Goal: Task Accomplishment & Management: Use online tool/utility

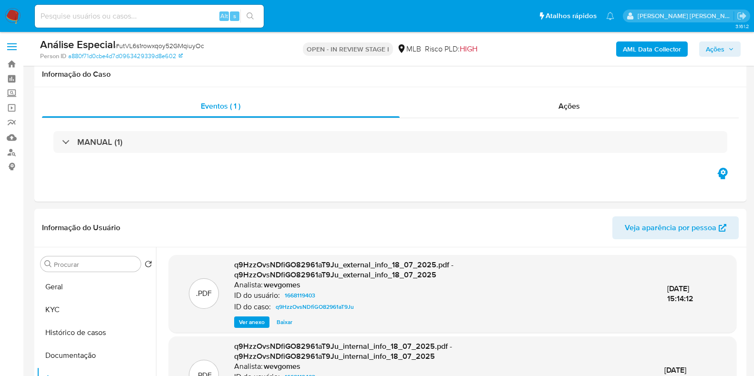
select select "10"
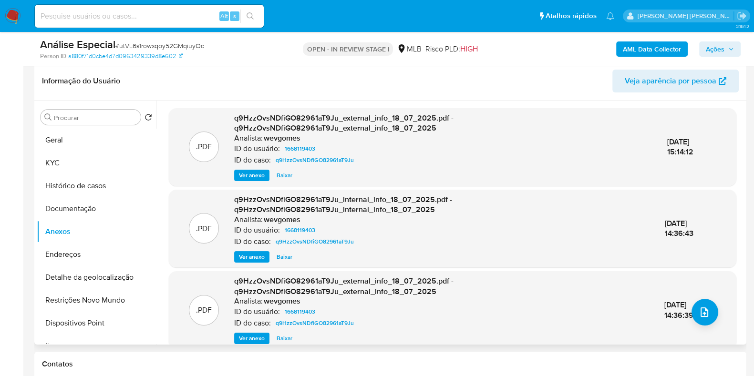
scroll to position [111, 0]
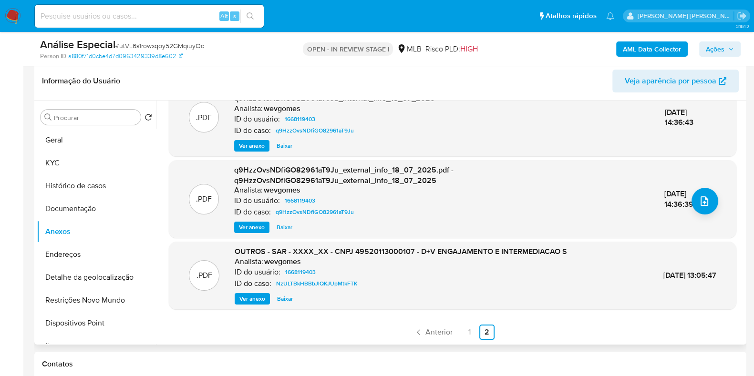
click at [251, 299] on span "Ver anexo" at bounding box center [253, 299] width 26 height 10
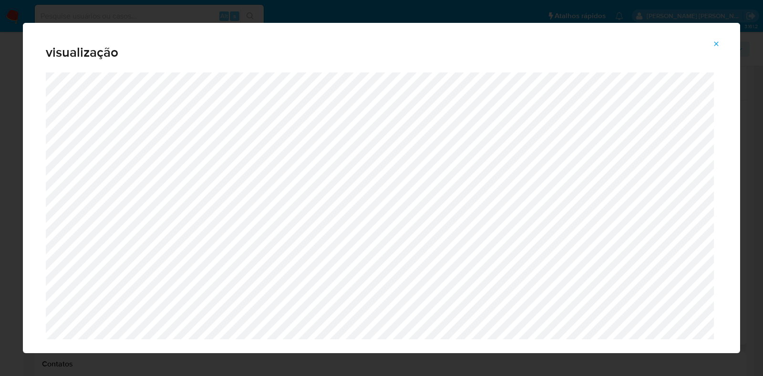
click at [718, 46] on icon "Attachment preview" at bounding box center [717, 44] width 8 height 8
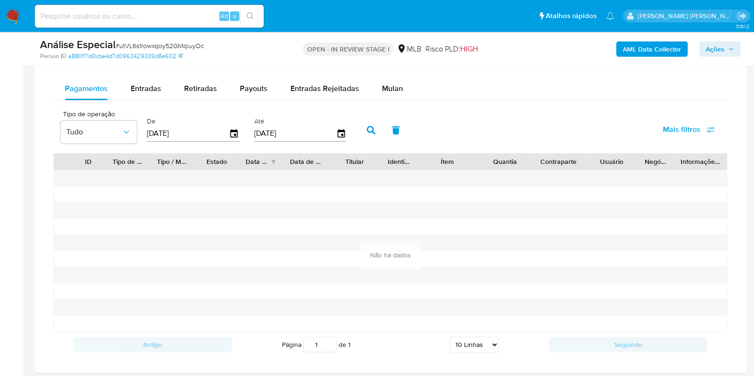
scroll to position [790, 0]
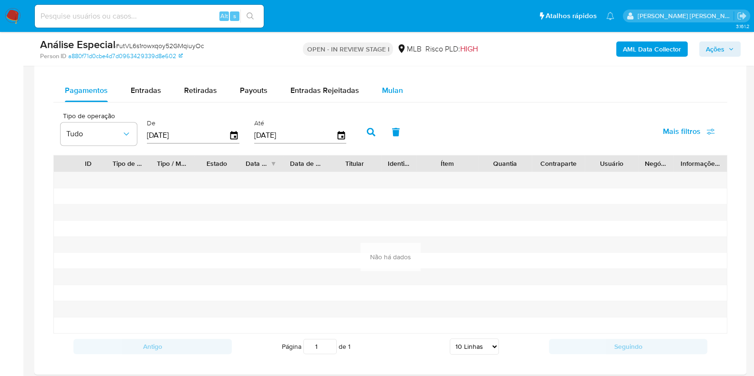
click at [390, 88] on span "Mulan" at bounding box center [392, 90] width 21 height 11
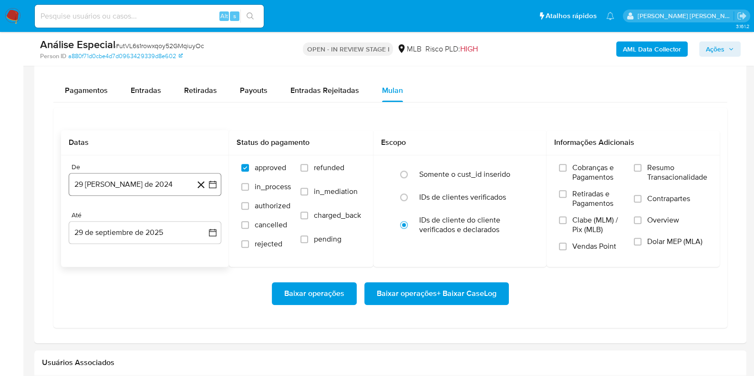
click at [157, 180] on button "29 de agosto de 2024" at bounding box center [145, 184] width 153 height 23
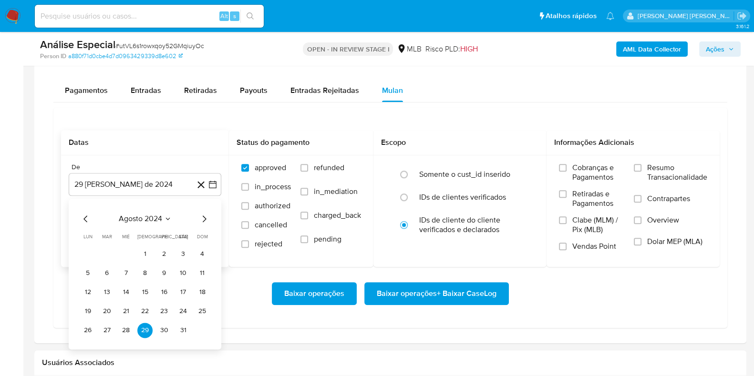
click at [158, 215] on span "agosto 2024" at bounding box center [140, 219] width 43 height 10
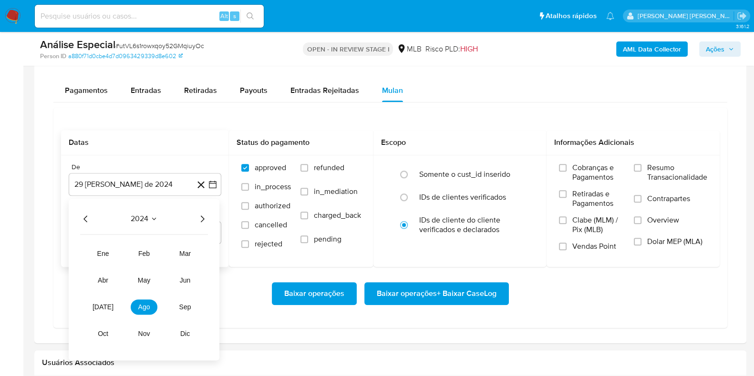
click at [207, 221] on icon "Año siguiente" at bounding box center [202, 218] width 11 height 11
click at [149, 307] on span "ago" at bounding box center [144, 307] width 12 height 8
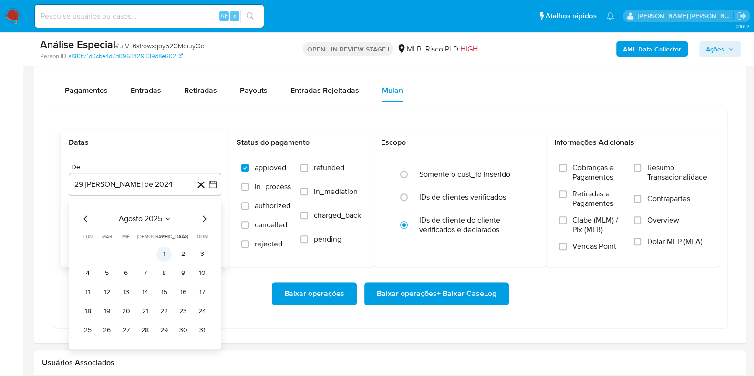
click at [166, 250] on button "1" at bounding box center [164, 254] width 15 height 15
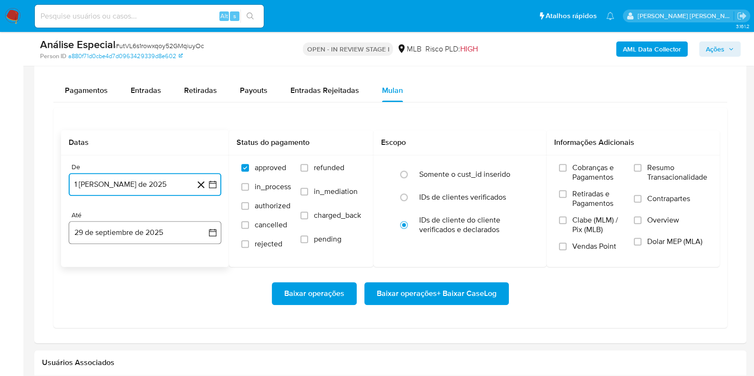
click at [143, 231] on button "29 de septiembre de 2025" at bounding box center [145, 232] width 153 height 23
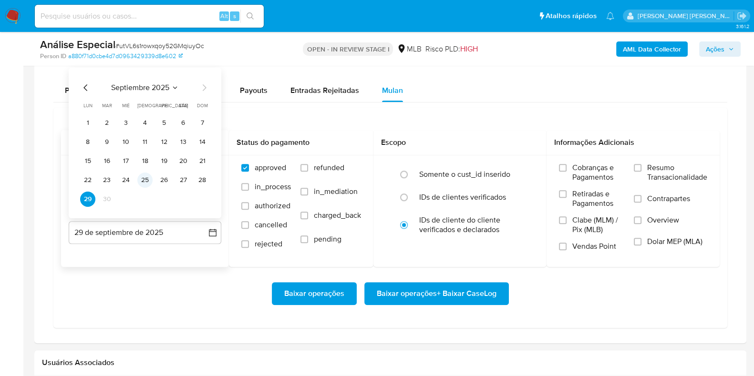
click at [152, 179] on button "25" at bounding box center [144, 180] width 15 height 15
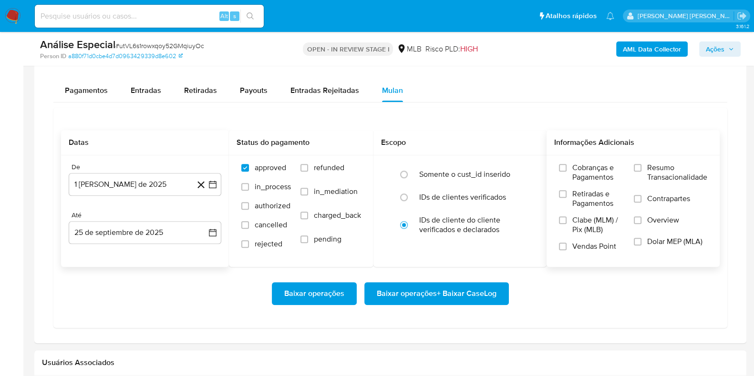
click at [657, 168] on span "Resumo Transacionalidade" at bounding box center [678, 172] width 60 height 19
click at [642, 168] on input "Resumo Transacionalidade" at bounding box center [638, 168] width 8 height 8
click at [648, 197] on span "Contrapartes" at bounding box center [669, 199] width 43 height 10
click at [642, 197] on input "Contrapartes" at bounding box center [638, 199] width 8 height 8
click at [456, 292] on span "Baixar operações + Baixar CaseLog" at bounding box center [437, 293] width 120 height 21
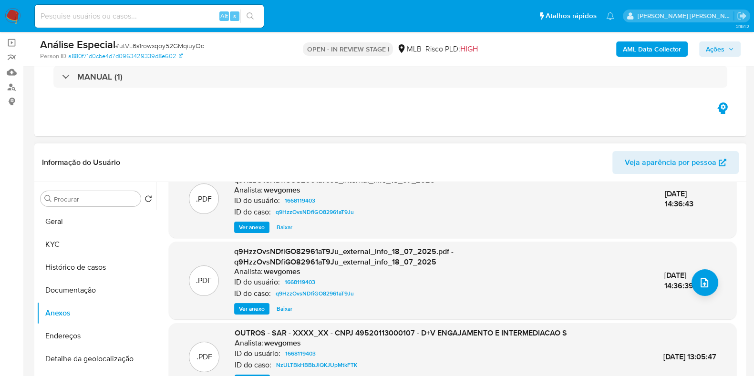
scroll to position [33, 0]
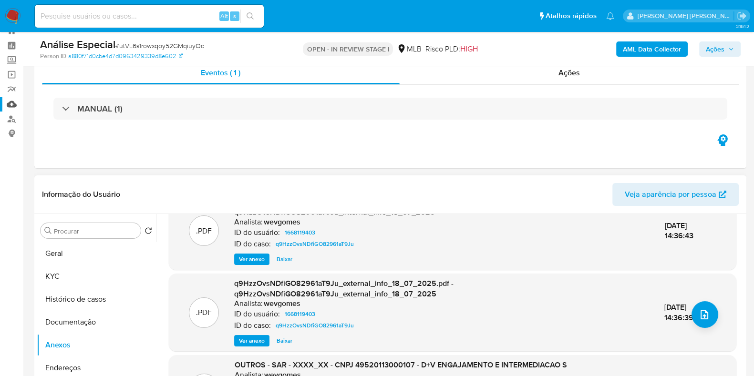
click at [10, 102] on link "Mulan" at bounding box center [57, 104] width 114 height 15
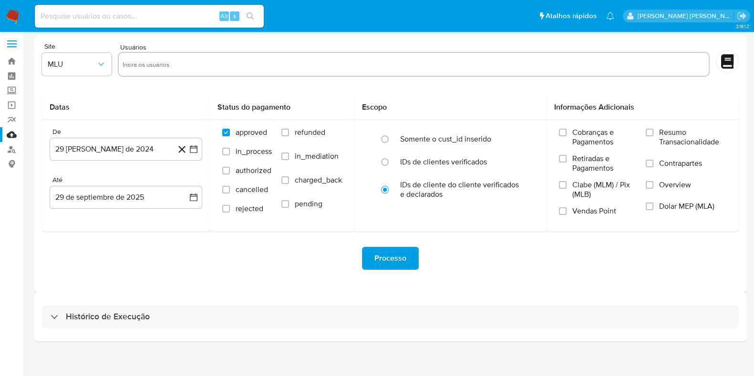
scroll to position [8, 0]
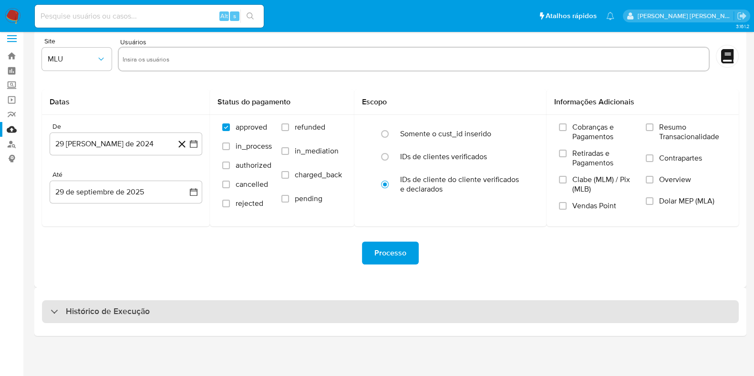
click at [652, 310] on div "Histórico de Execução" at bounding box center [390, 312] width 697 height 23
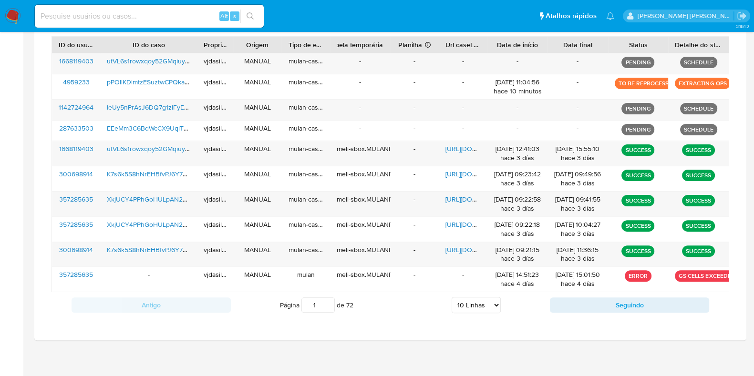
scroll to position [353, 0]
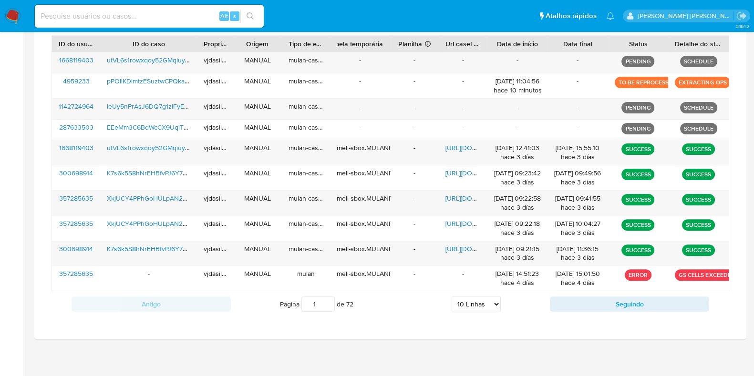
click at [464, 306] on select "5 Linhas 10 Linhas 20 Linhas 25 Linhas 50 Linhas 100 Linhas" at bounding box center [476, 304] width 49 height 16
select select "100"
click at [452, 296] on select "5 Linhas 10 Linhas 20 Linhas 25 Linhas 50 Linhas 100 Linhas" at bounding box center [476, 304] width 49 height 16
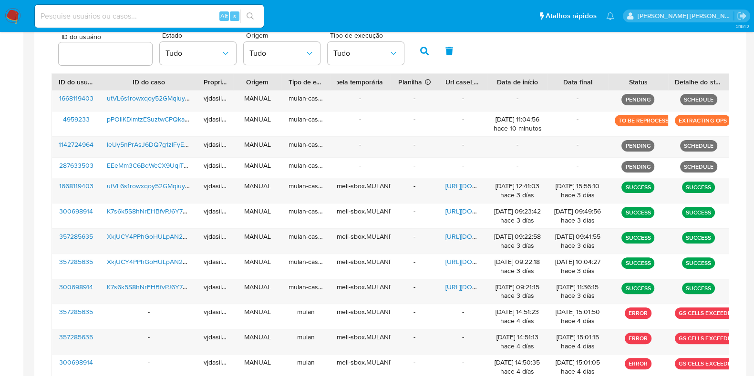
scroll to position [317, 0]
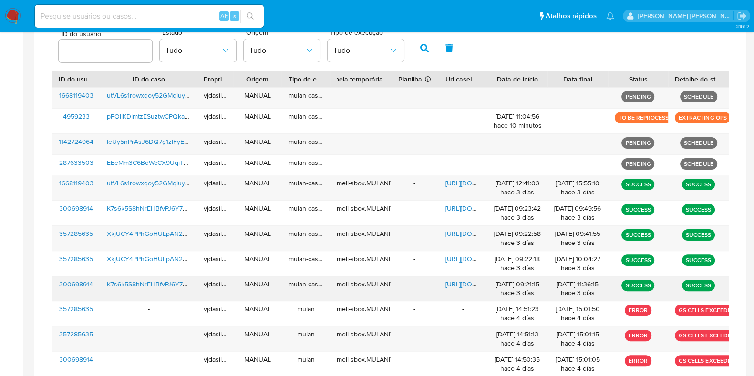
click at [299, 279] on div "mulan-caselog" at bounding box center [306, 289] width 48 height 25
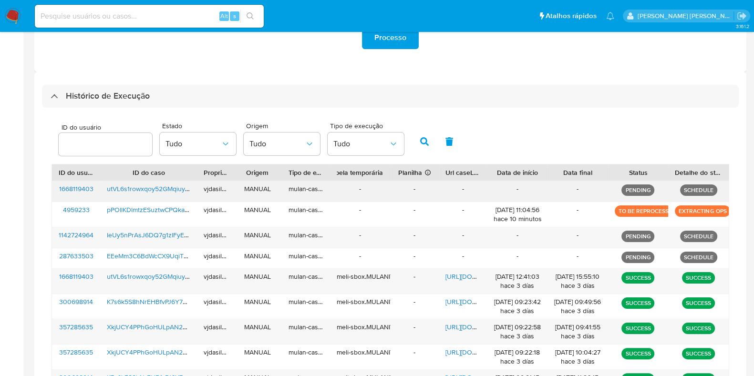
scroll to position [989, 0]
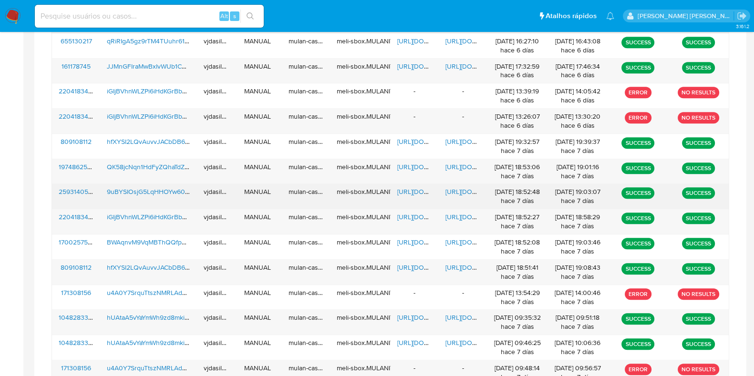
click at [460, 191] on span "https://docs.google.com/document/d/1bn_sFQTc8tnmGZPGF3_iQchgab_3_MIyjoVshvjnlPM…" at bounding box center [479, 192] width 66 height 10
click at [167, 187] on span "9uBYSIOsjG5LqHHOYw60B54r" at bounding box center [153, 192] width 93 height 10
click at [408, 189] on span "https://docs.google.com/spreadsheets/d/1R4lnthsVdIFUQoEqiuh4laAnBjc9eMSvxuprQ3f…" at bounding box center [430, 192] width 66 height 10
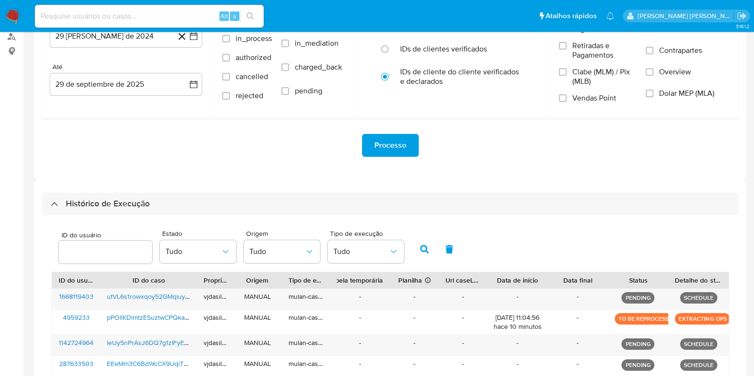
scroll to position [6, 0]
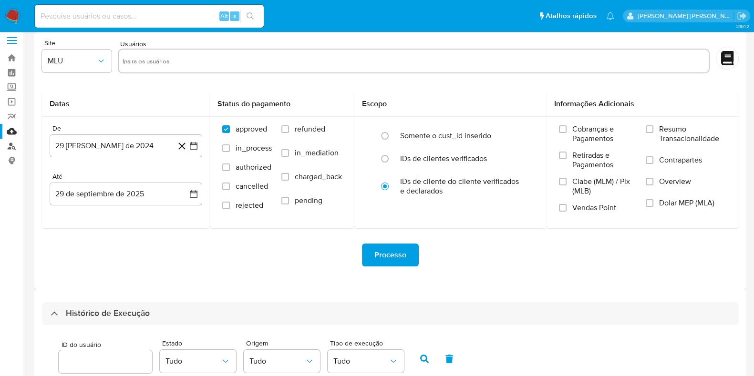
click at [18, 143] on link "Localizador de pessoas" at bounding box center [57, 146] width 114 height 15
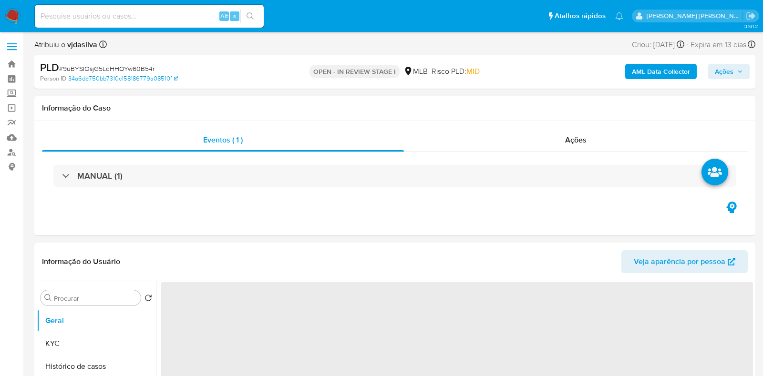
select select "10"
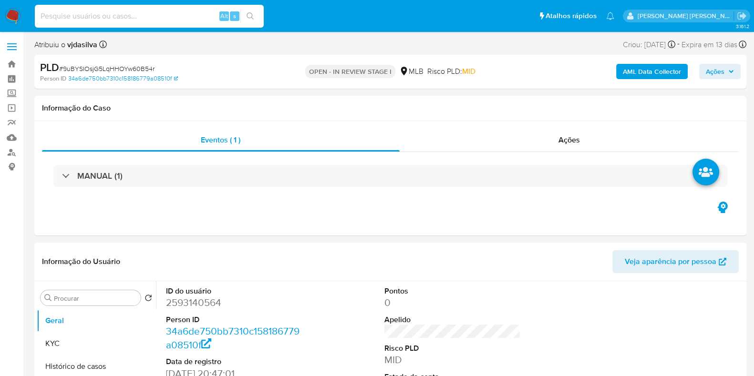
click at [126, 17] on input at bounding box center [149, 16] width 229 height 12
paste input "59382371000128"
type input "59382371000128"
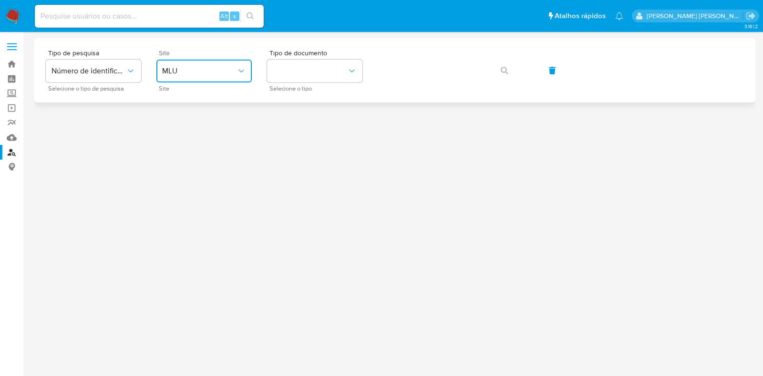
click at [198, 68] on span "MLU" at bounding box center [199, 71] width 74 height 10
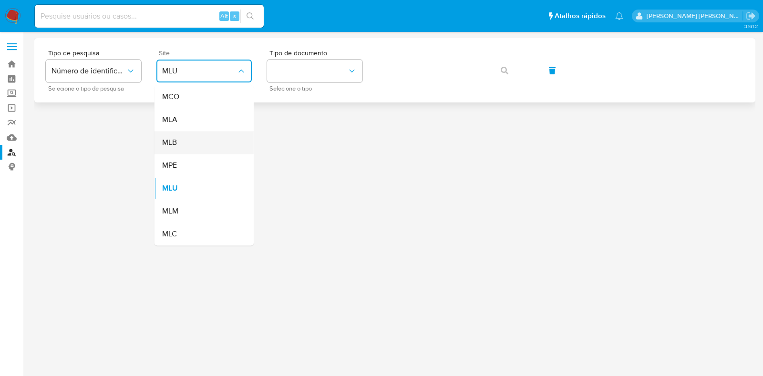
click at [196, 144] on div "MLB" at bounding box center [201, 142] width 78 height 23
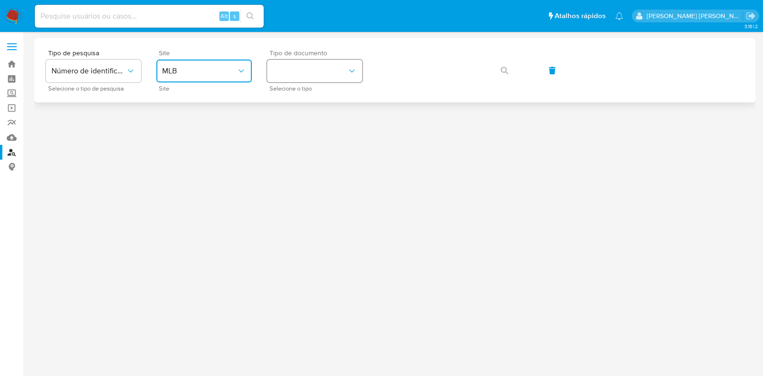
click at [303, 65] on button "identificationType" at bounding box center [314, 71] width 95 height 23
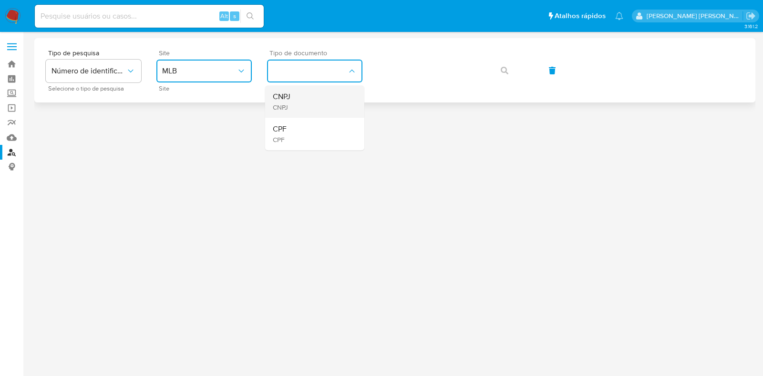
click at [315, 101] on div "CNPJ CNPJ" at bounding box center [312, 101] width 78 height 32
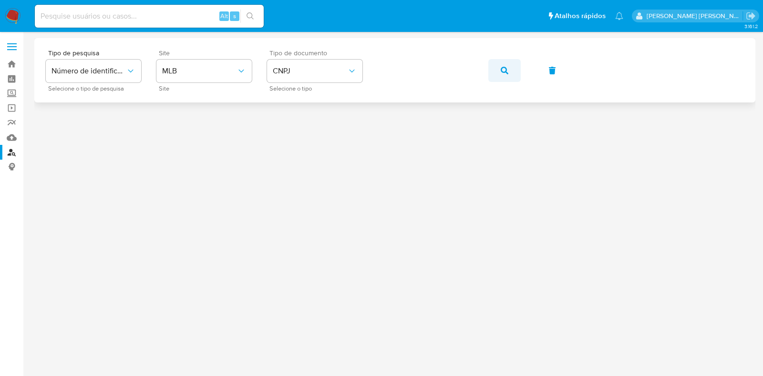
click at [501, 73] on icon "button" at bounding box center [505, 71] width 8 height 8
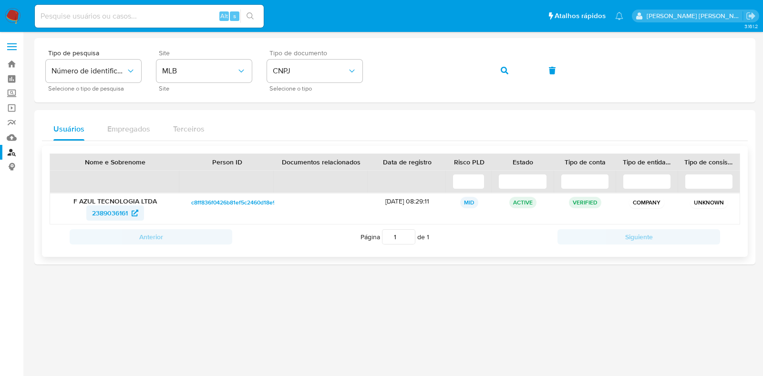
click at [123, 211] on span "2389036161" at bounding box center [110, 213] width 36 height 15
click at [13, 151] on link "Localizador de pessoas" at bounding box center [57, 152] width 114 height 15
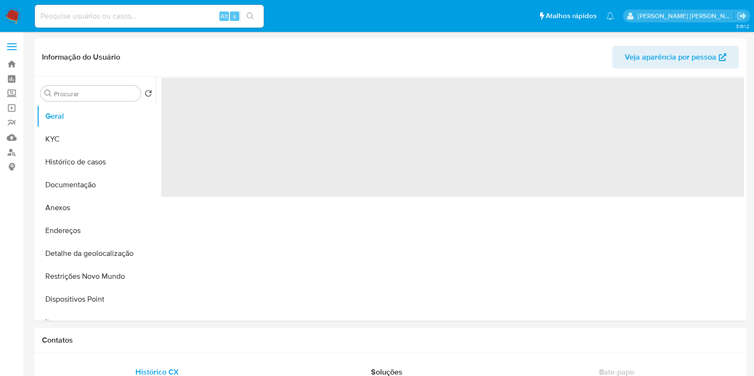
select select "10"
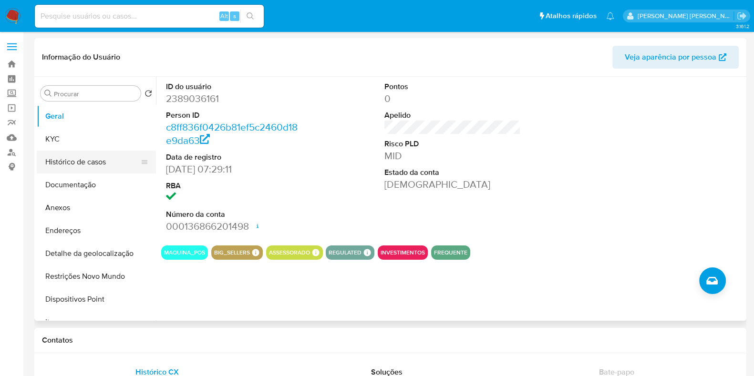
click at [99, 165] on button "Histórico de casos" at bounding box center [93, 162] width 112 height 23
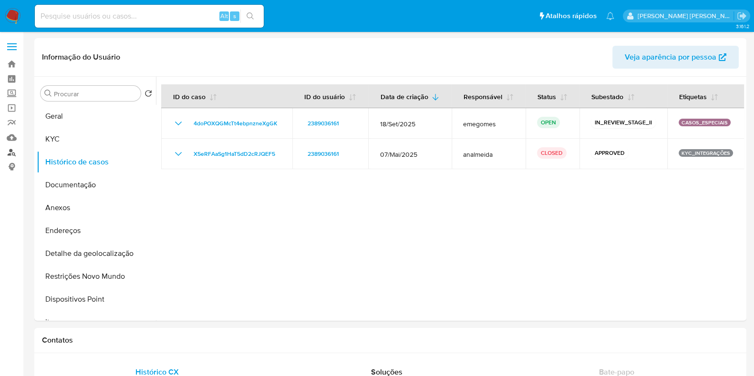
click at [15, 155] on link "Localizador de pessoas" at bounding box center [57, 152] width 114 height 15
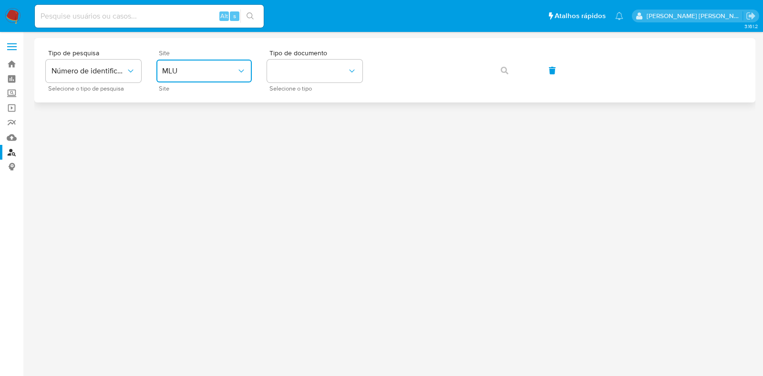
click at [230, 70] on span "MLU" at bounding box center [199, 71] width 74 height 10
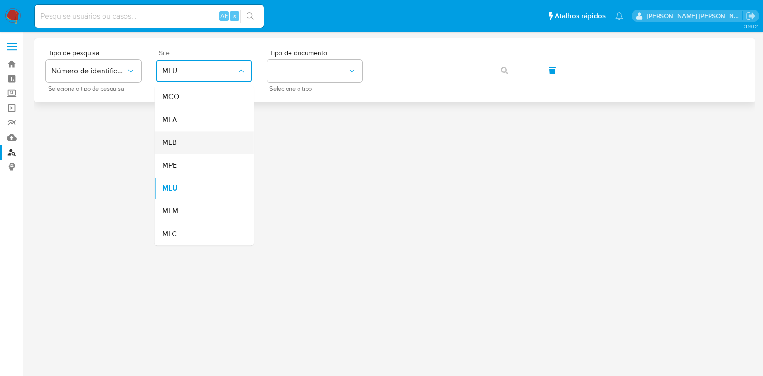
click at [205, 151] on div "MLB" at bounding box center [201, 142] width 78 height 23
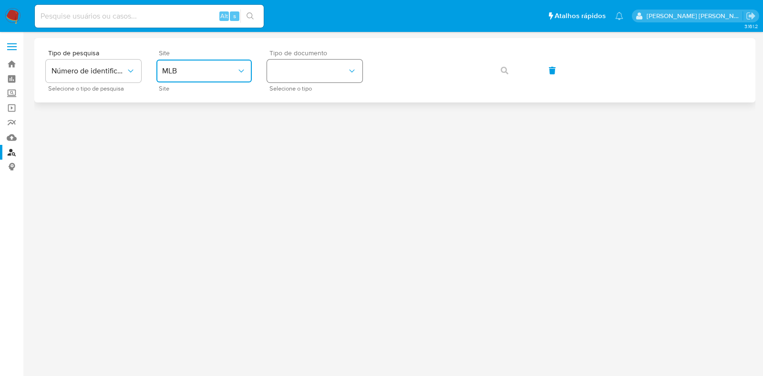
click at [338, 69] on button "identificationType" at bounding box center [314, 71] width 95 height 23
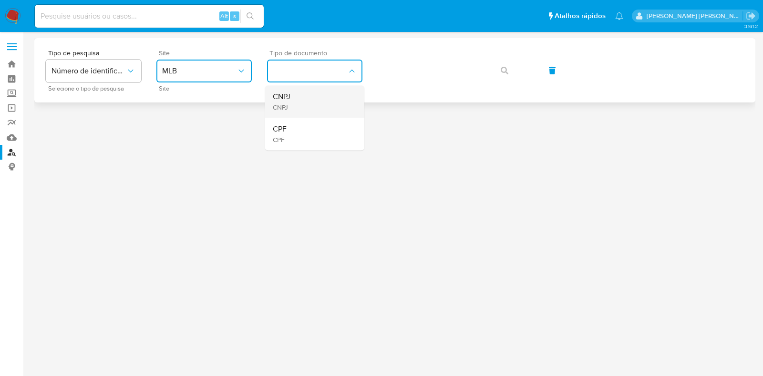
click at [326, 109] on div "CNPJ CNPJ" at bounding box center [312, 101] width 78 height 32
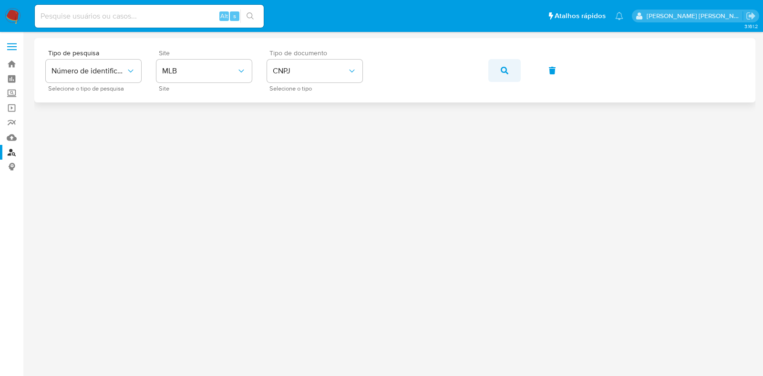
click at [509, 74] on button "button" at bounding box center [505, 70] width 32 height 23
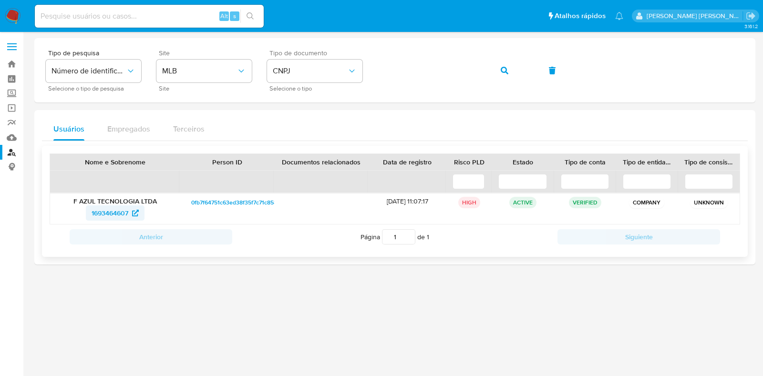
click at [109, 209] on span "1693464607" at bounding box center [110, 213] width 37 height 15
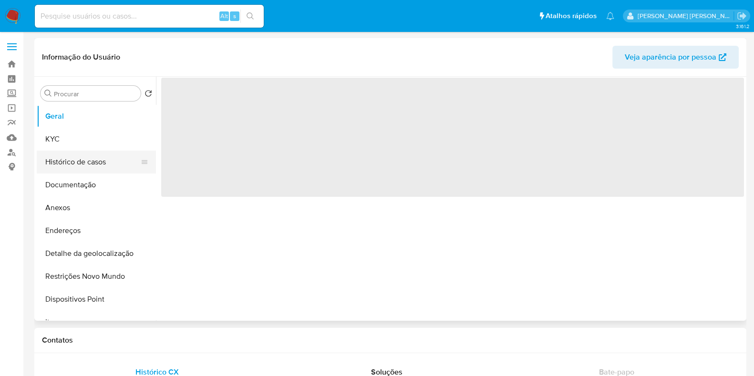
click at [88, 157] on button "Histórico de casos" at bounding box center [93, 162] width 112 height 23
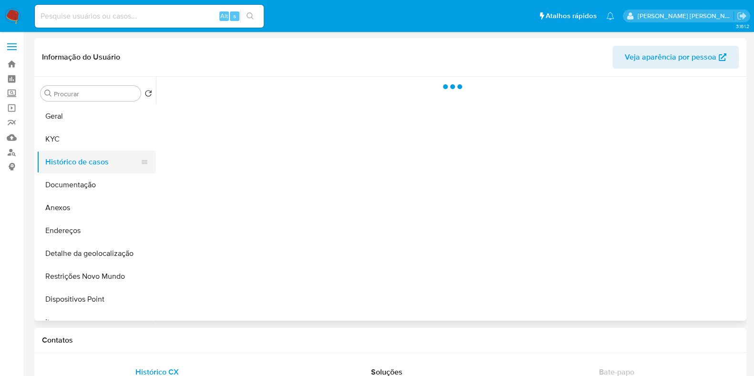
select select "10"
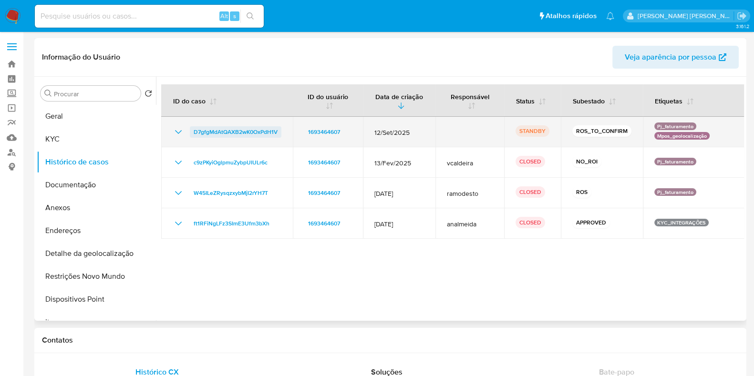
click at [258, 131] on span "D7gfgMdAtQAXB2wK0OxPdH1V" at bounding box center [236, 131] width 84 height 11
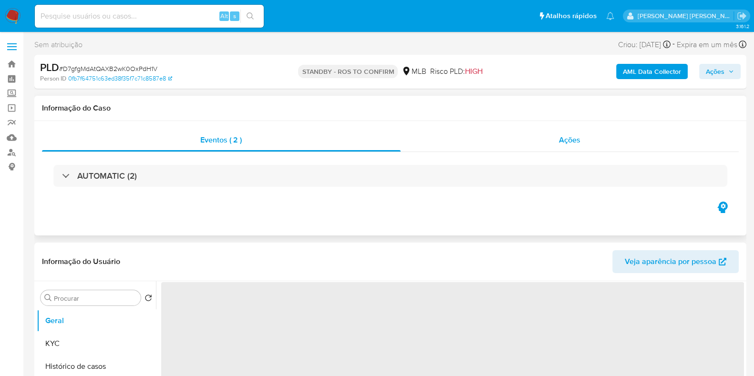
click at [567, 135] on span "Ações" at bounding box center [569, 140] width 21 height 11
select select "10"
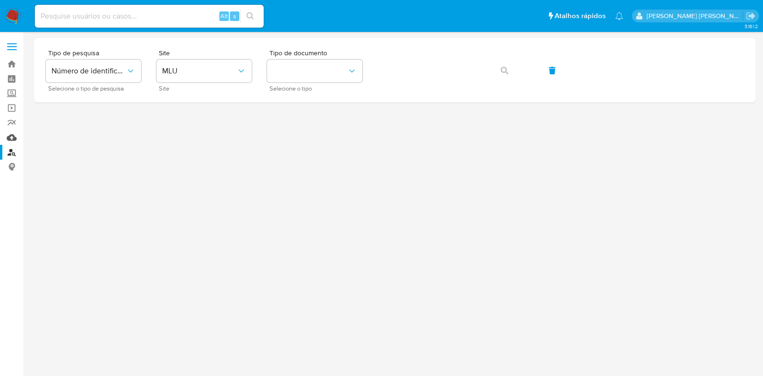
click at [10, 140] on link "Mulan" at bounding box center [57, 137] width 114 height 15
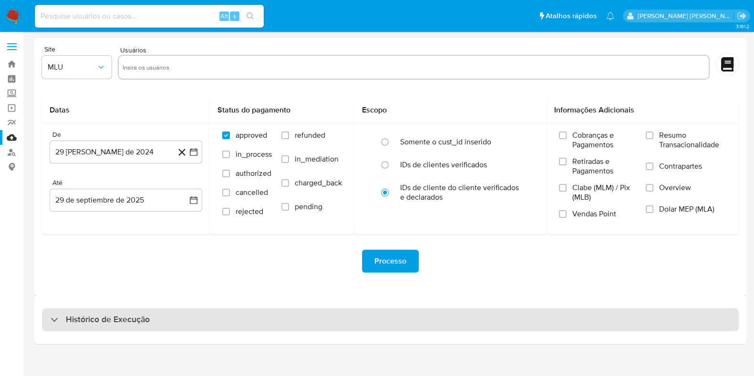
click at [236, 318] on div "Histórico de Execução" at bounding box center [390, 320] width 697 height 23
select select "10"
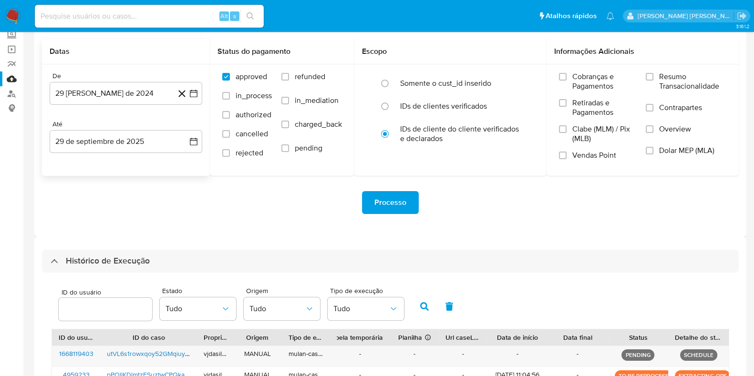
scroll to position [43, 0]
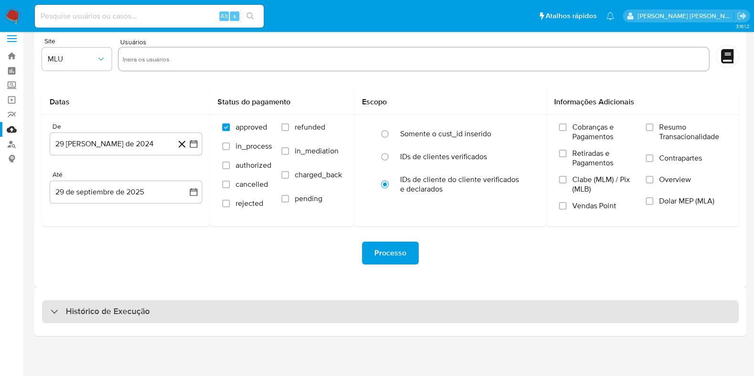
click at [191, 313] on div "Histórico de Execução" at bounding box center [390, 312] width 697 height 23
select select "10"
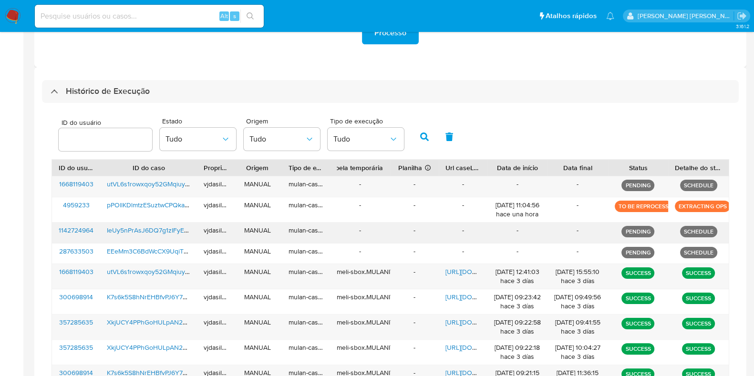
scroll to position [247, 0]
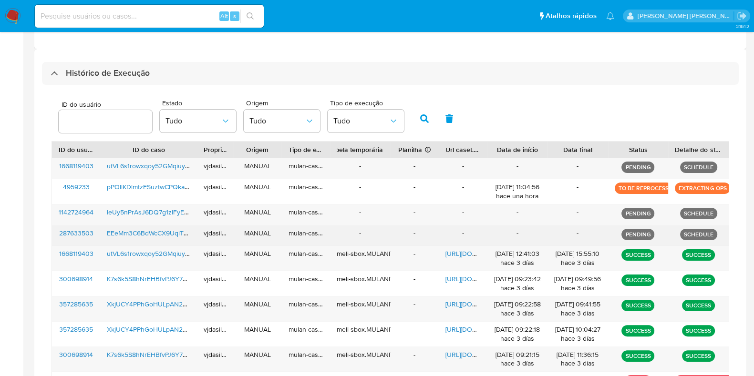
click at [145, 229] on span "EEeMm3C6BdWcCX9UqiTTgTjl" at bounding box center [152, 234] width 90 height 10
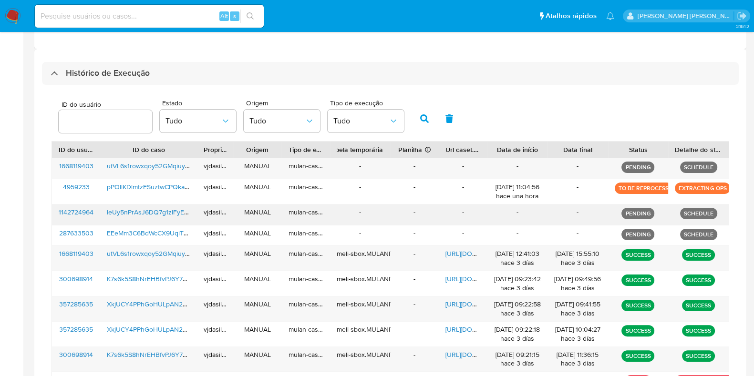
click at [148, 210] on span "IeUy5nPrAsJ6DQ7g1zIFyEpE" at bounding box center [149, 213] width 85 height 10
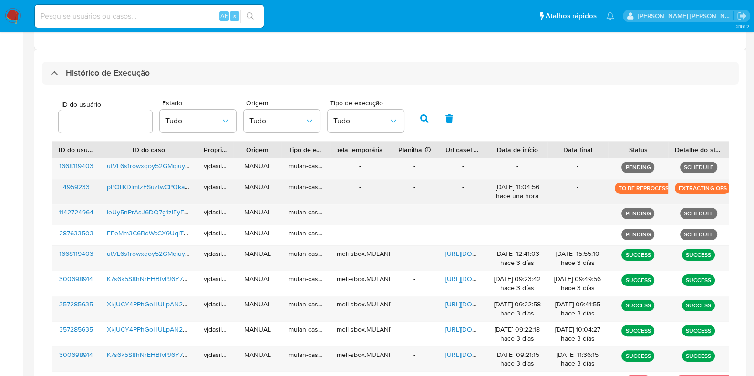
click at [131, 184] on span "pPOllKDlmtzESuztwCPQkaAl" at bounding box center [149, 187] width 84 height 10
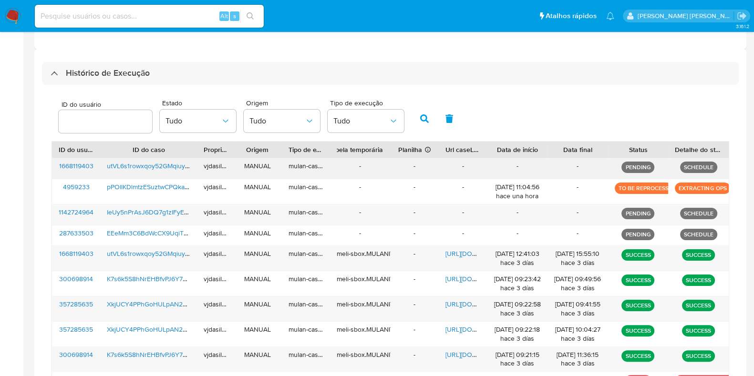
click at [137, 162] on span "utVL6s1rowxqoy52GMqiuyOc" at bounding box center [150, 166] width 87 height 10
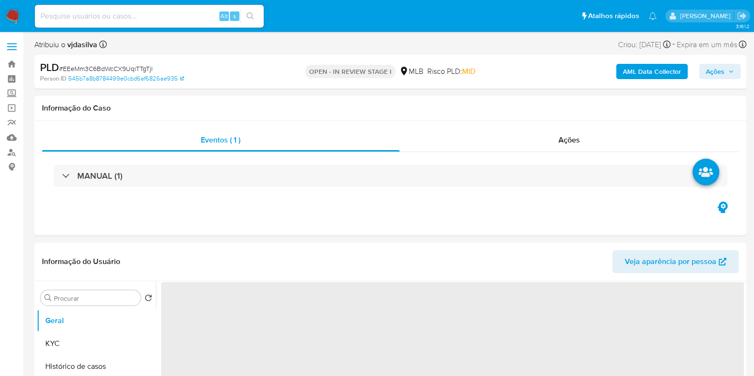
click at [637, 66] on b "AML Data Collector" at bounding box center [652, 71] width 58 height 15
select select "10"
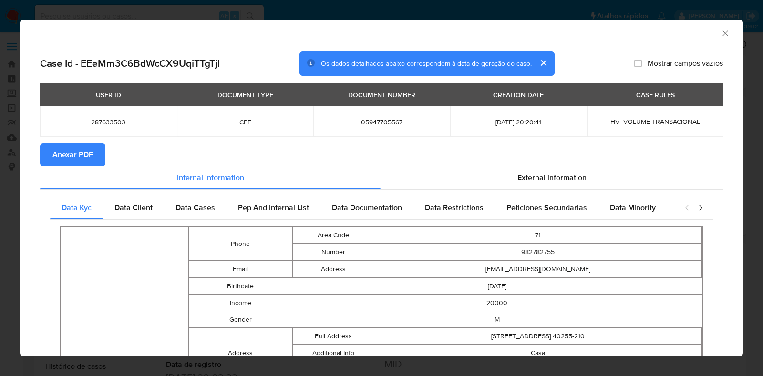
click at [77, 157] on span "Anexar PDF" at bounding box center [72, 155] width 41 height 21
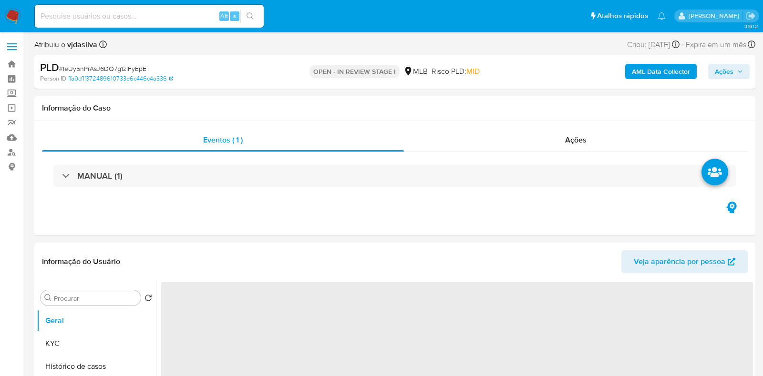
select select "10"
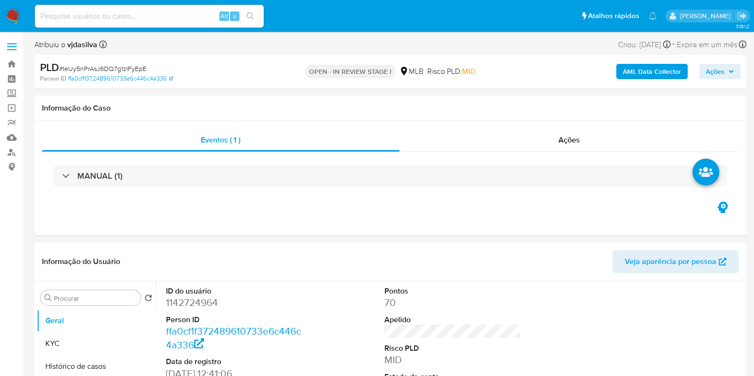
click at [635, 73] on b "AML Data Collector" at bounding box center [652, 71] width 58 height 15
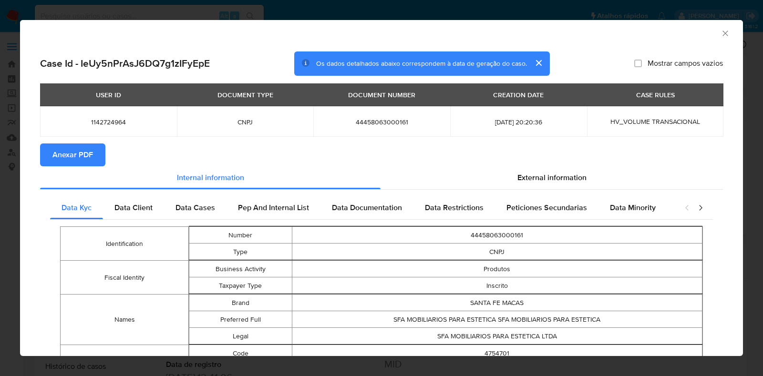
click at [70, 157] on span "Anexar PDF" at bounding box center [72, 155] width 41 height 21
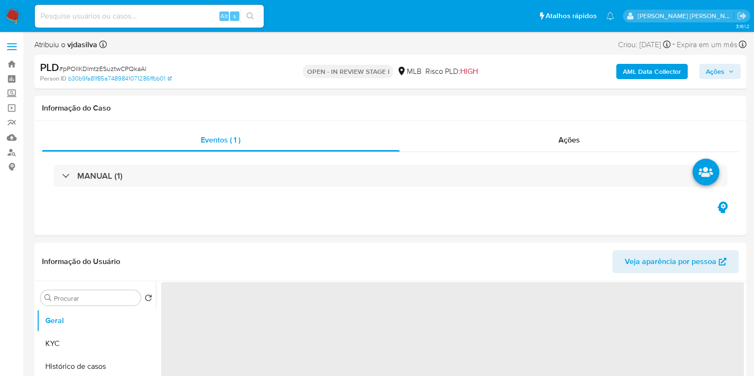
select select "10"
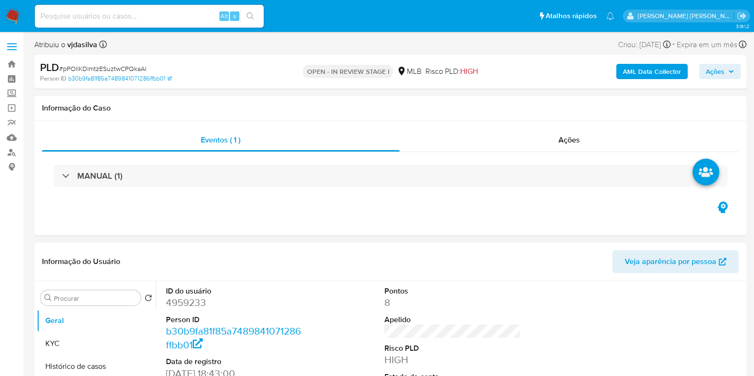
click at [642, 71] on b "AML Data Collector" at bounding box center [652, 71] width 58 height 15
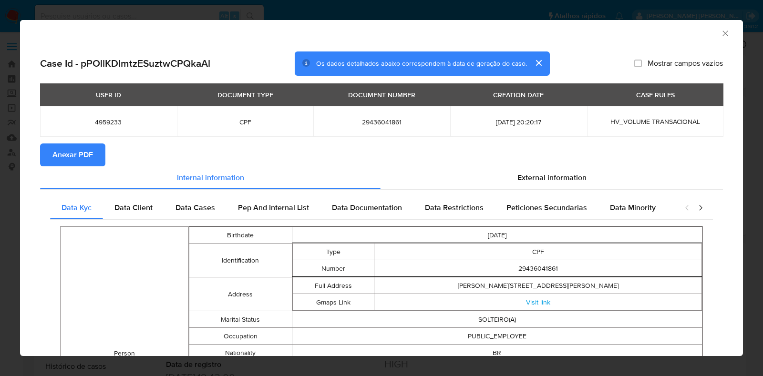
click at [89, 150] on span "Anexar PDF" at bounding box center [72, 155] width 41 height 21
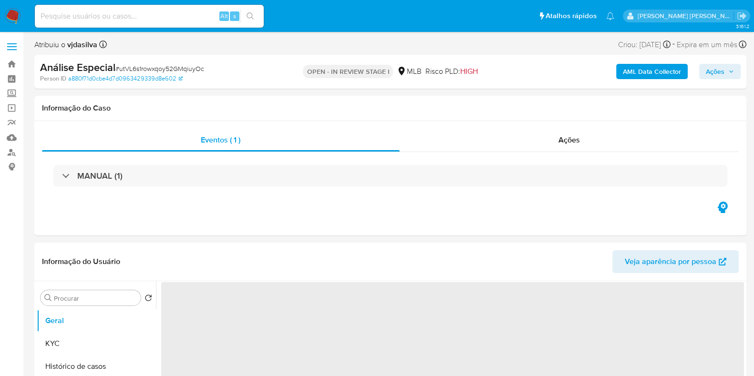
select select "10"
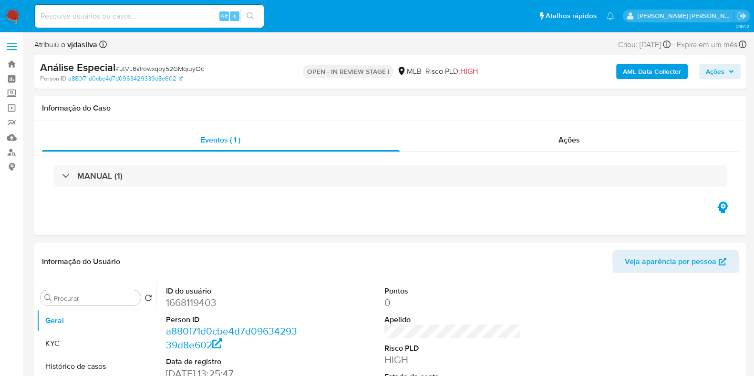
click at [644, 68] on b "AML Data Collector" at bounding box center [652, 71] width 58 height 15
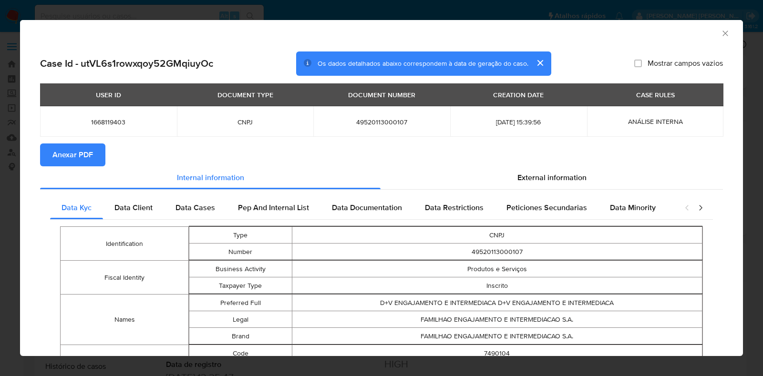
click at [57, 154] on span "Anexar PDF" at bounding box center [72, 155] width 41 height 21
